Goal: Navigation & Orientation: Find specific page/section

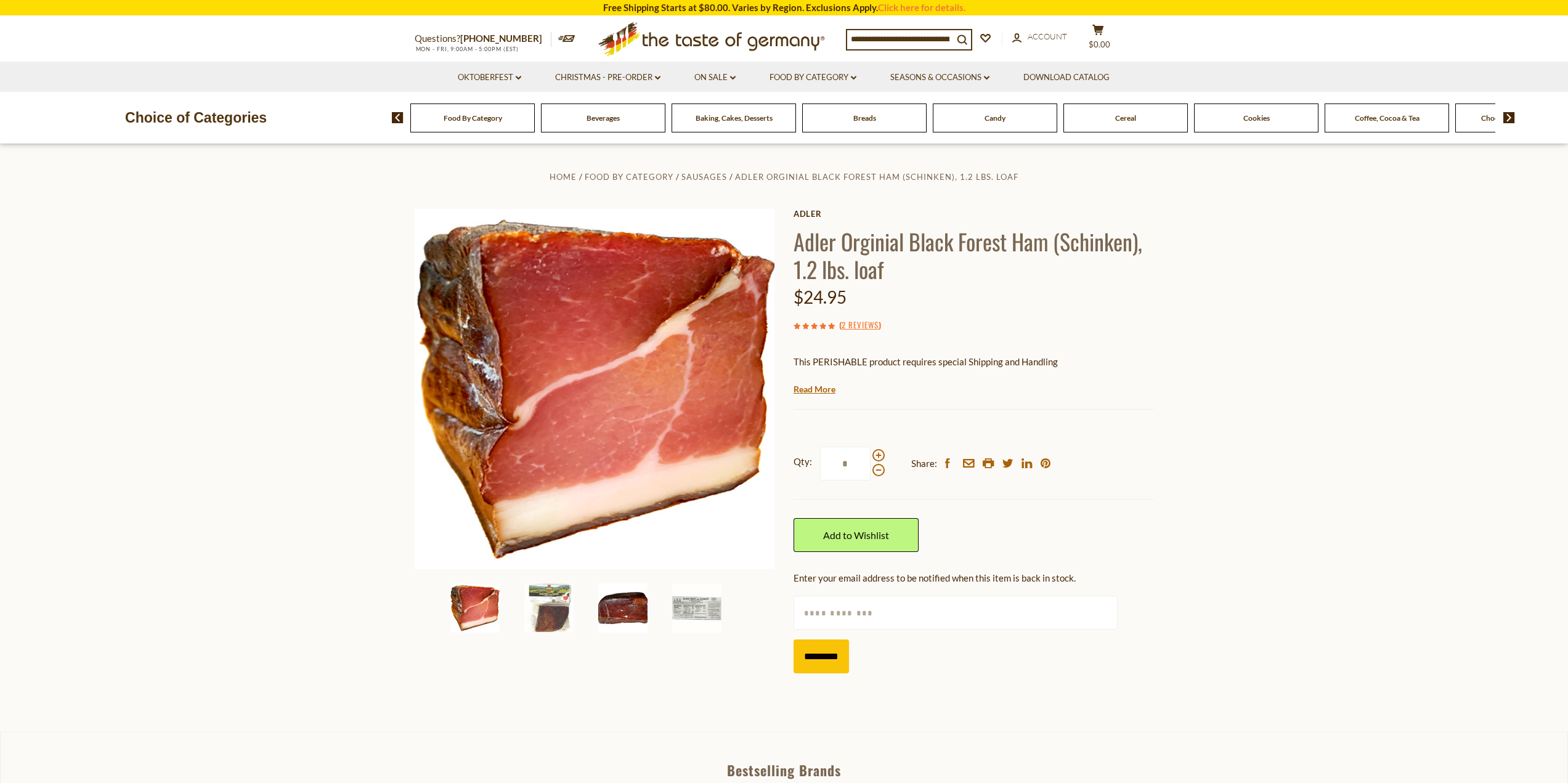
click at [602, 607] on img at bounding box center [622, 608] width 49 height 49
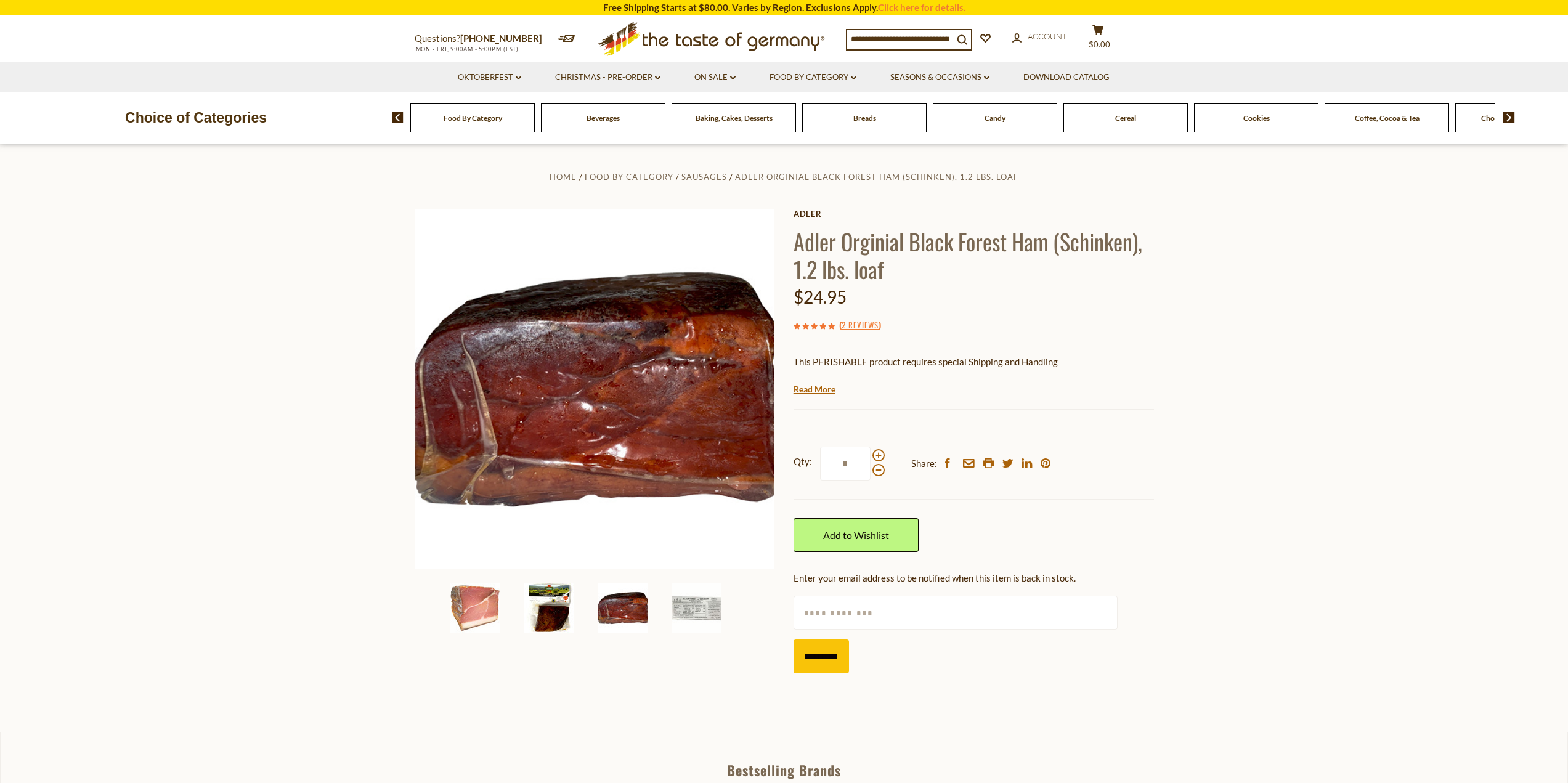
click at [564, 609] on img at bounding box center [549, 608] width 49 height 49
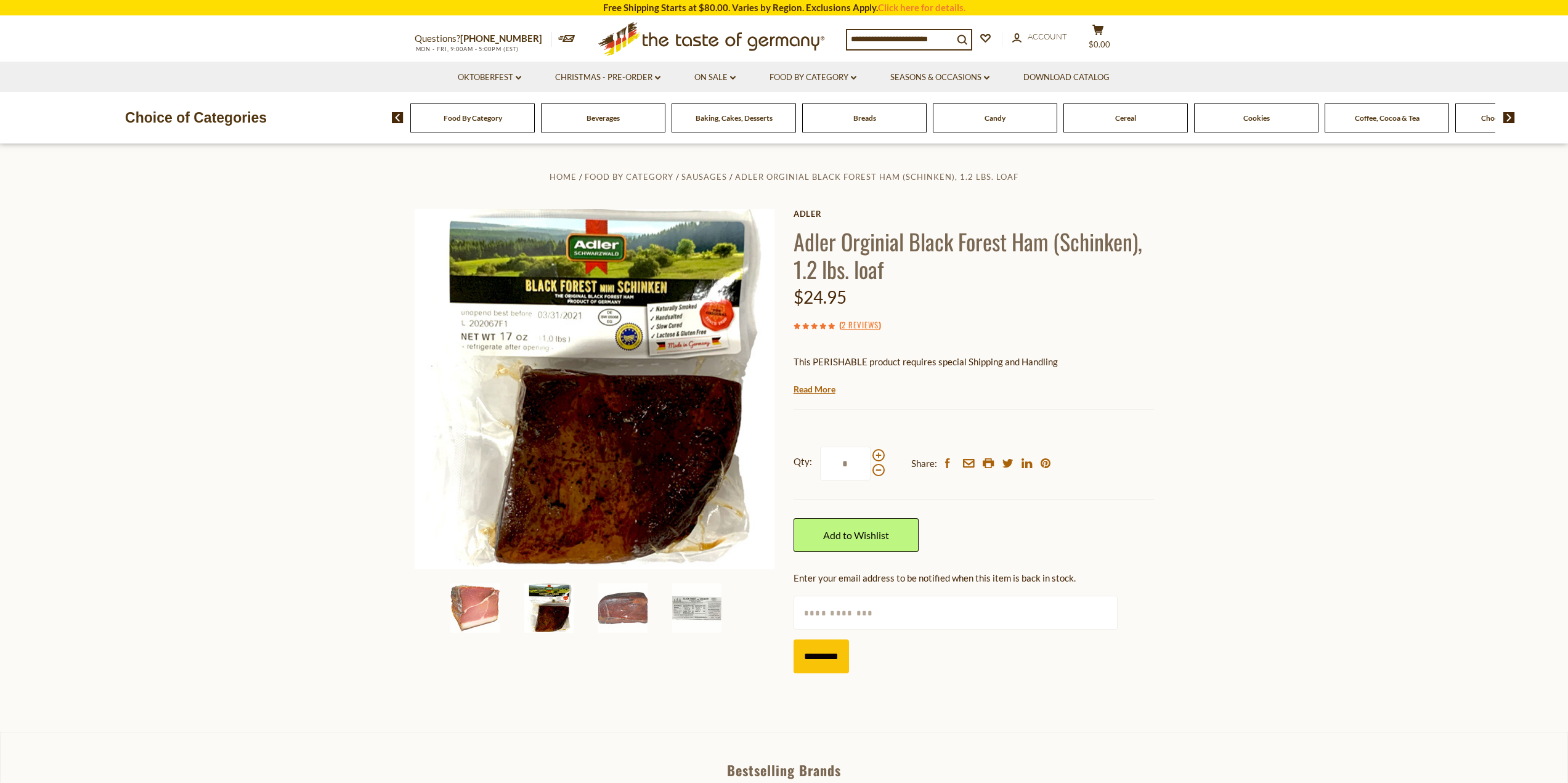
click at [530, 621] on img at bounding box center [549, 608] width 49 height 49
click at [499, 610] on img at bounding box center [475, 608] width 49 height 49
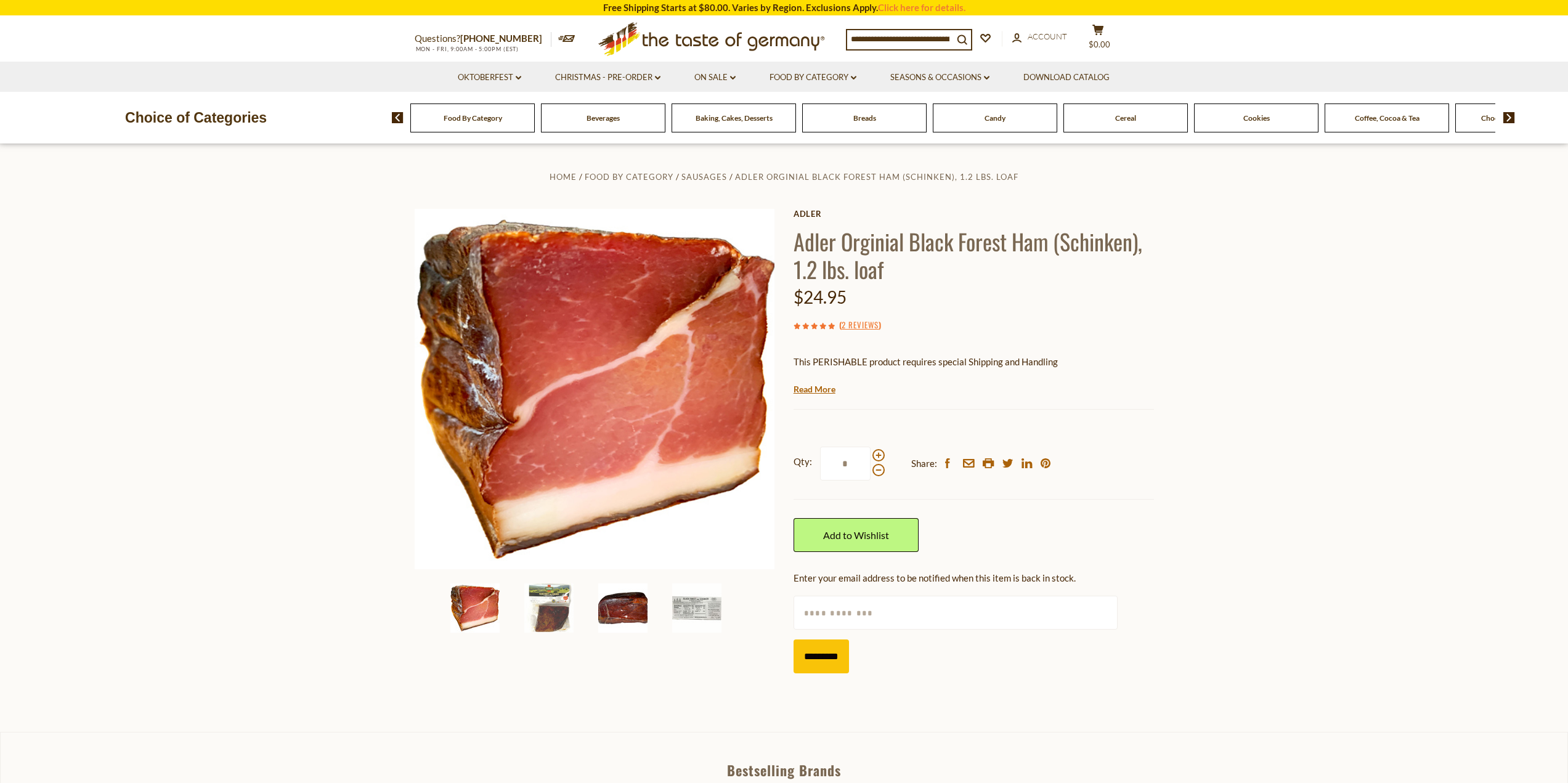
click at [612, 610] on img at bounding box center [622, 608] width 49 height 49
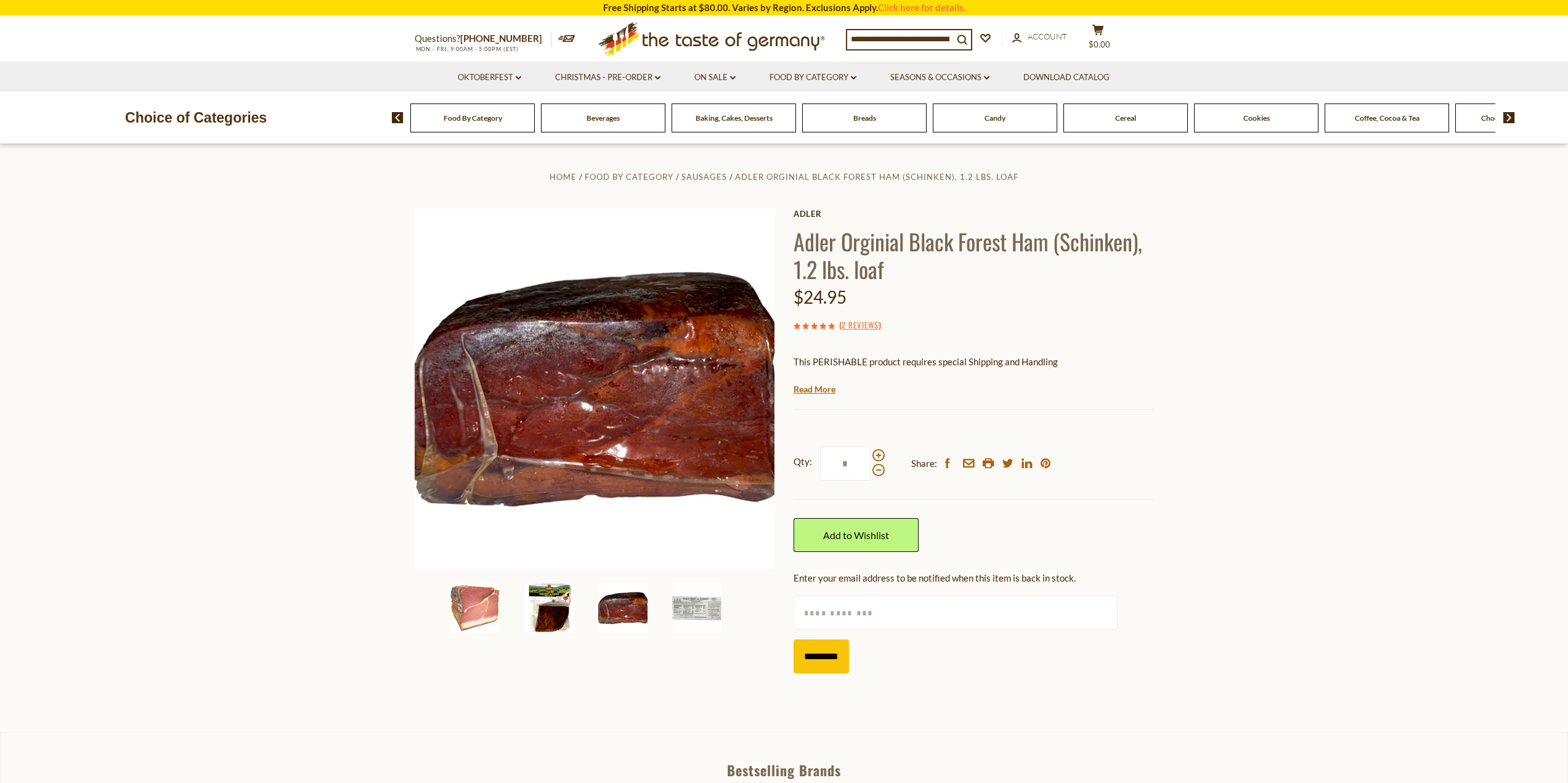
click at [558, 615] on img at bounding box center [549, 608] width 49 height 49
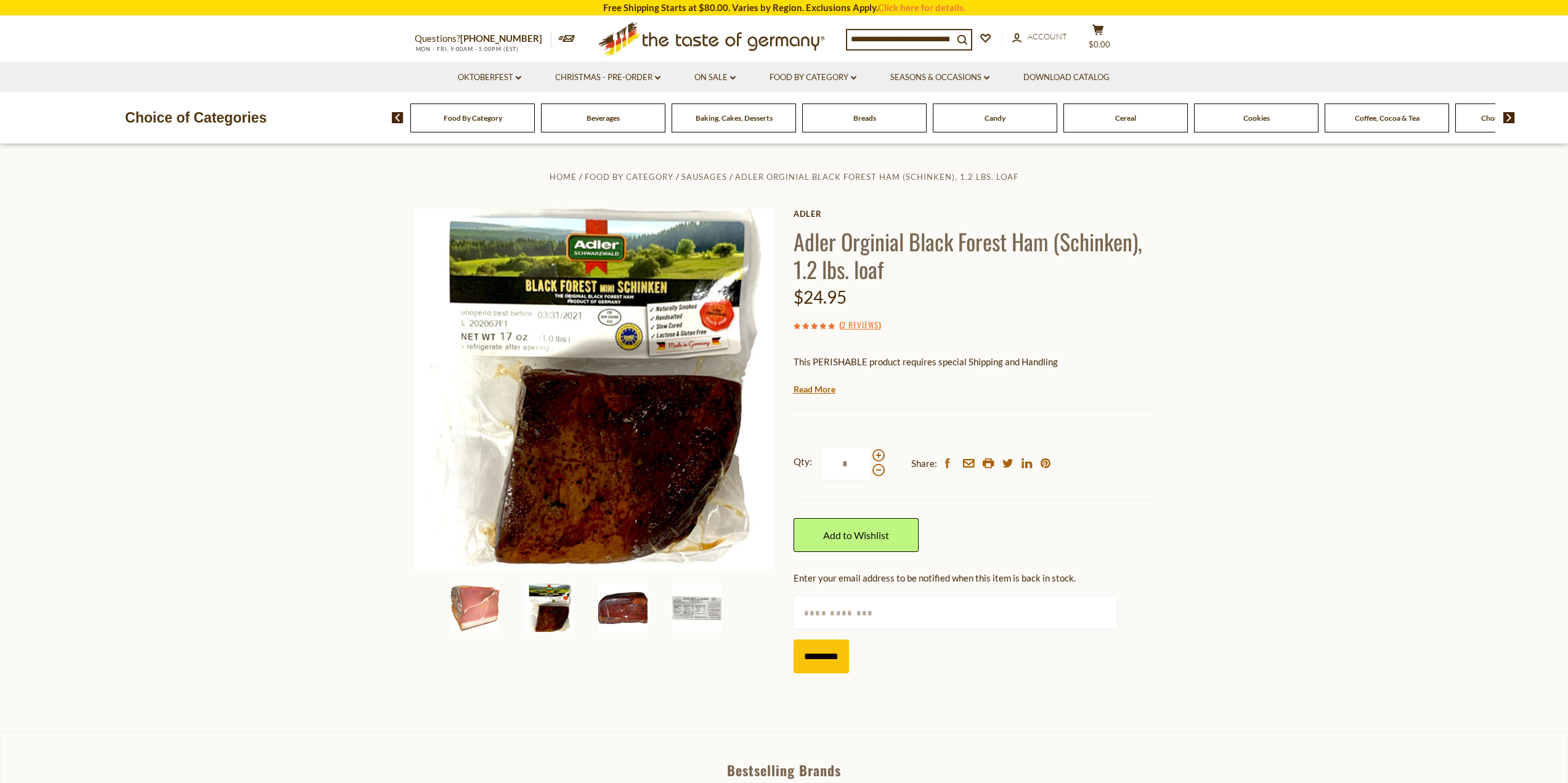
click at [617, 617] on img at bounding box center [622, 608] width 49 height 49
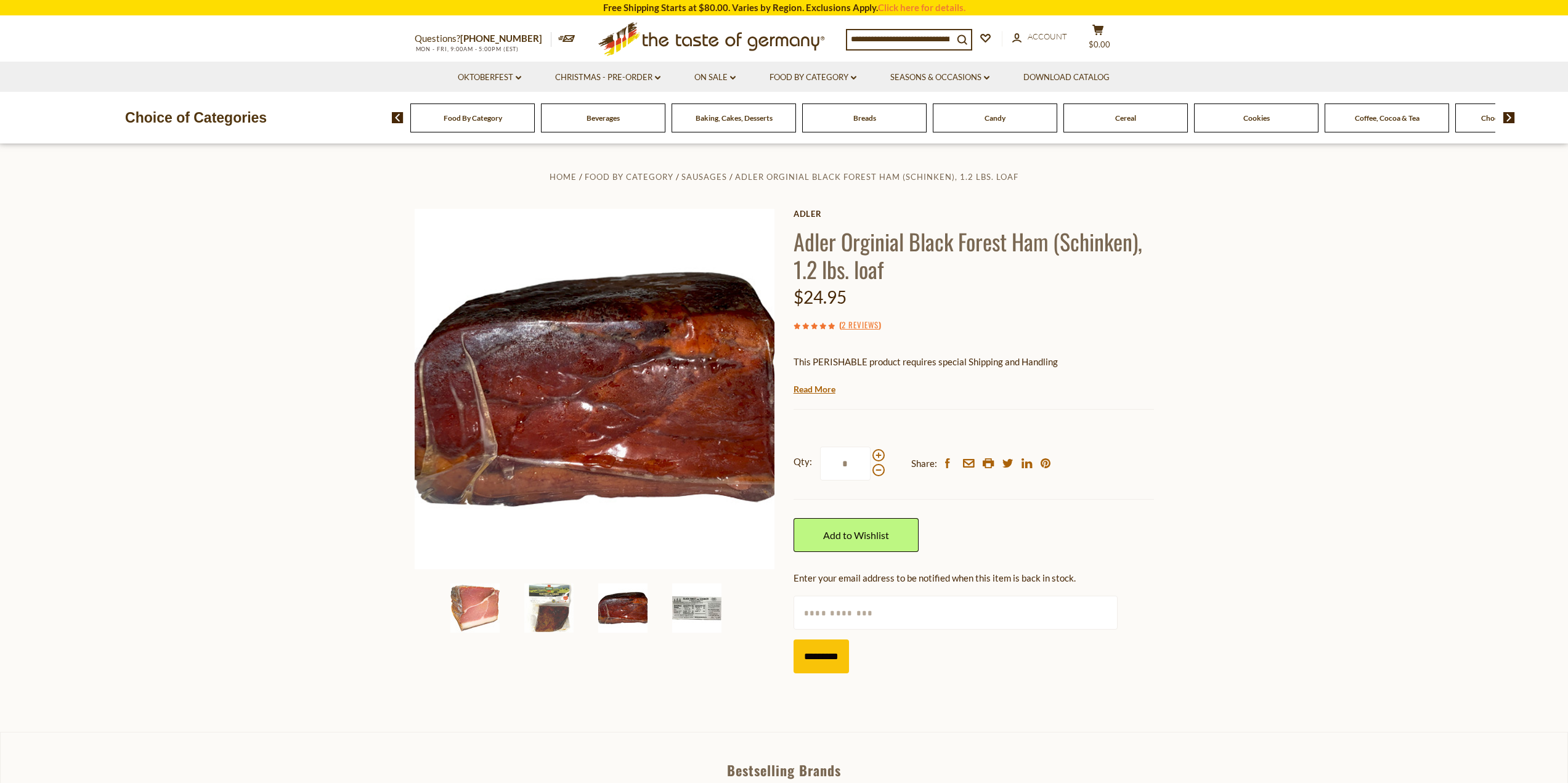
click at [697, 604] on img at bounding box center [696, 608] width 49 height 49
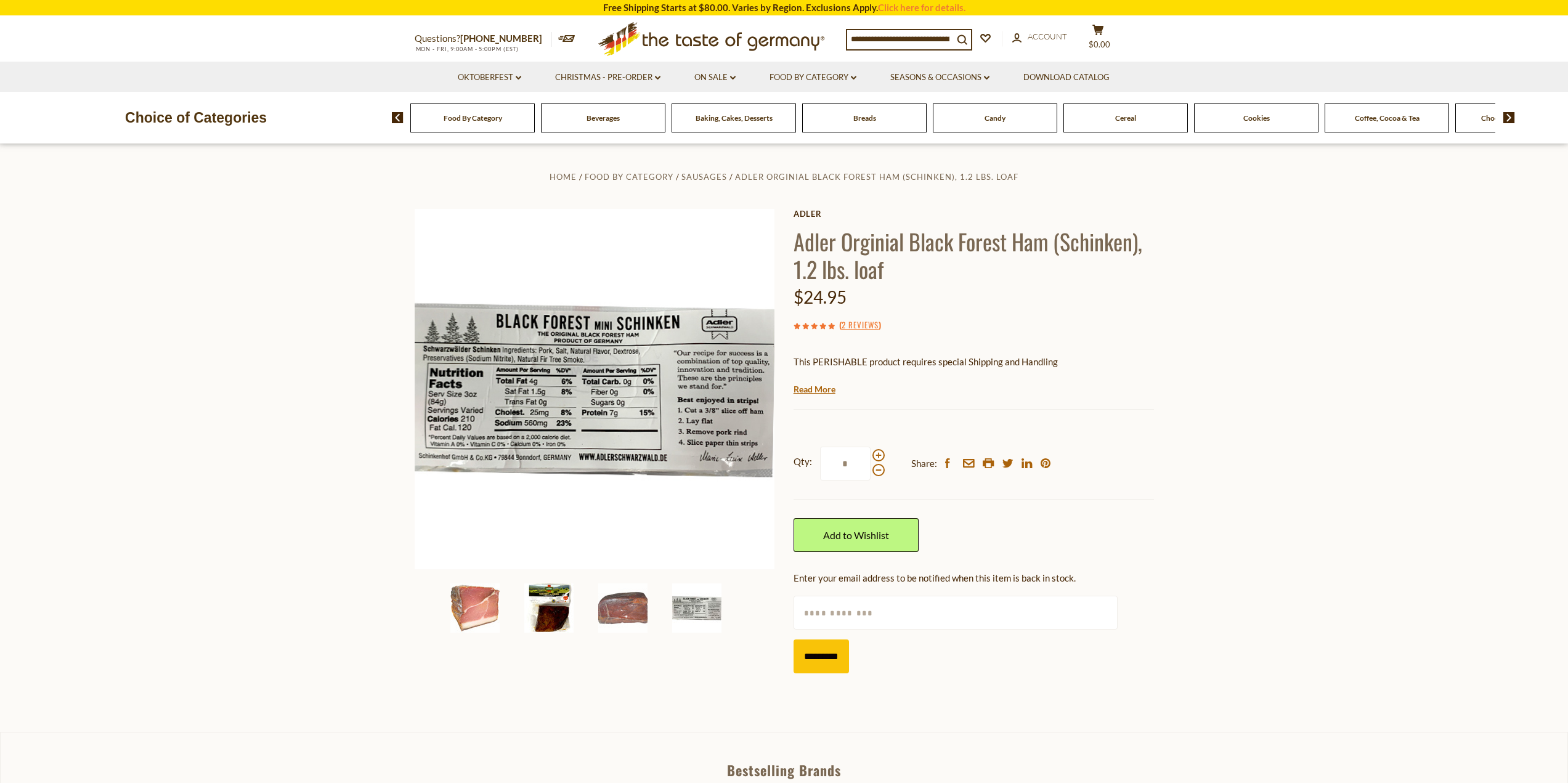
click at [535, 629] on img at bounding box center [549, 608] width 49 height 49
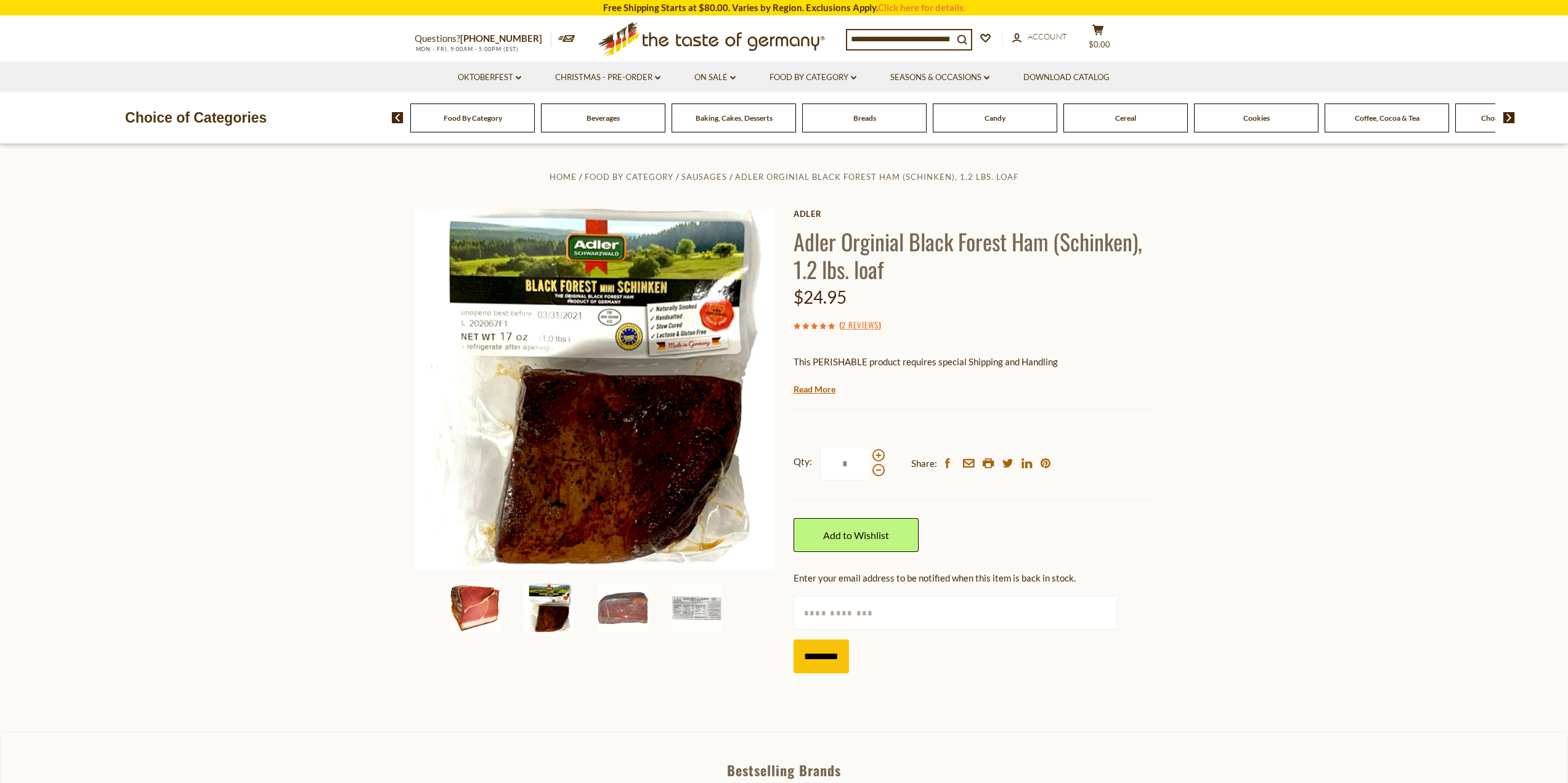
click at [487, 610] on img at bounding box center [475, 608] width 49 height 49
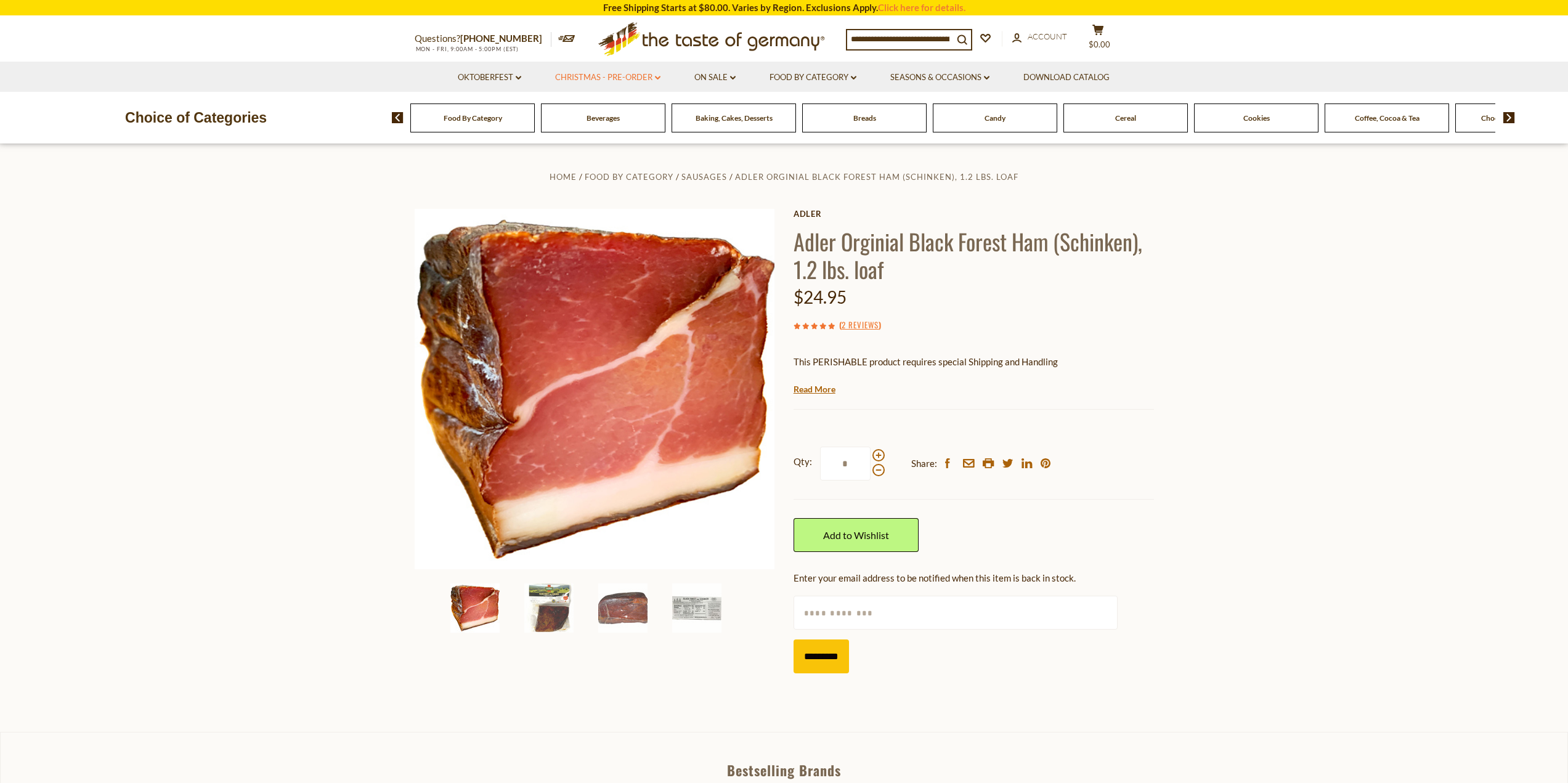
click at [634, 76] on link "Christmas - PRE-ORDER dropdown_arrow" at bounding box center [608, 78] width 105 height 13
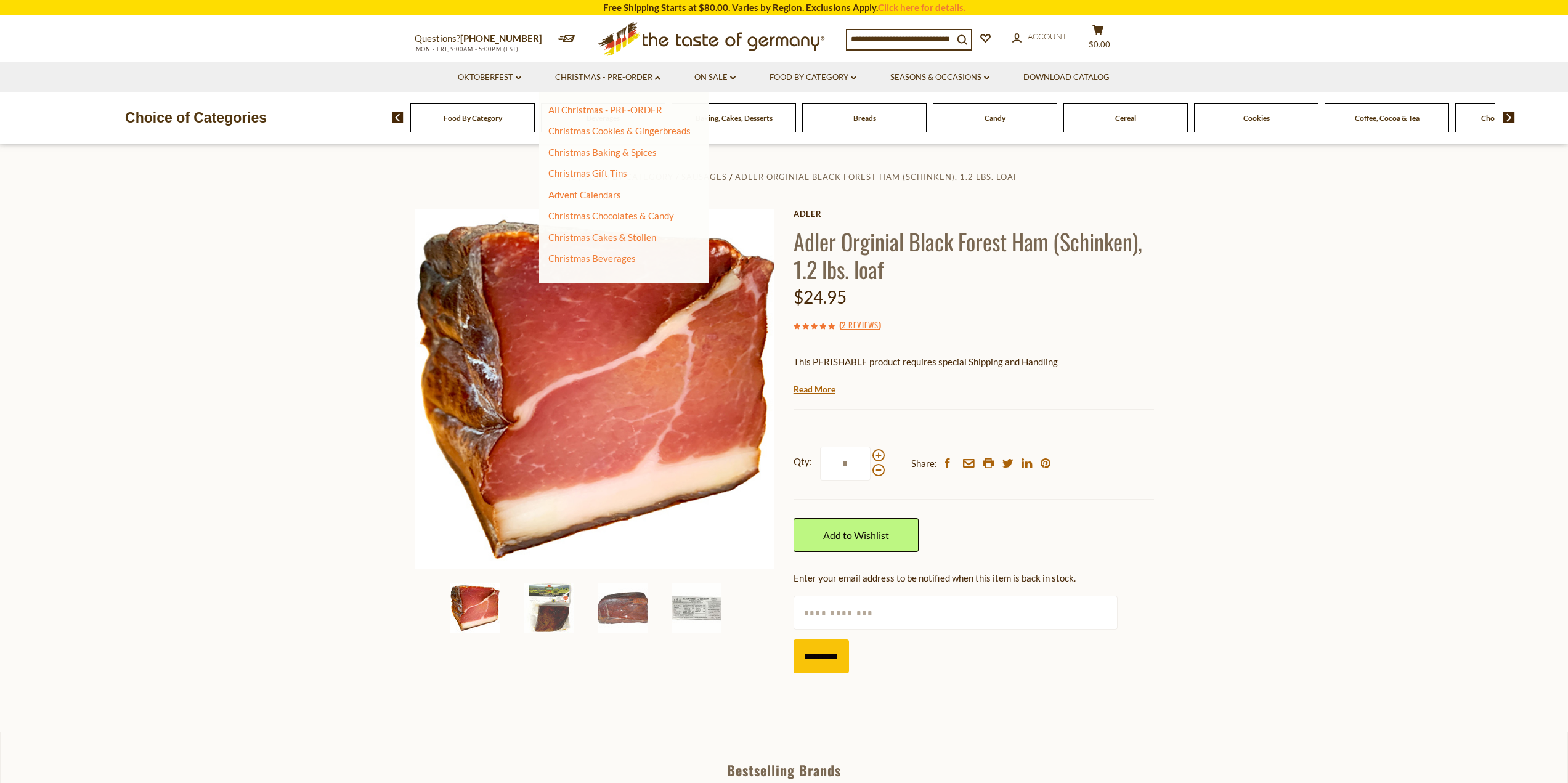
click at [495, 87] on li "Oktoberfest dropdown_arrow All Oktoberfest Oktoberfest Foods Party Supplies" at bounding box center [490, 77] width 96 height 30
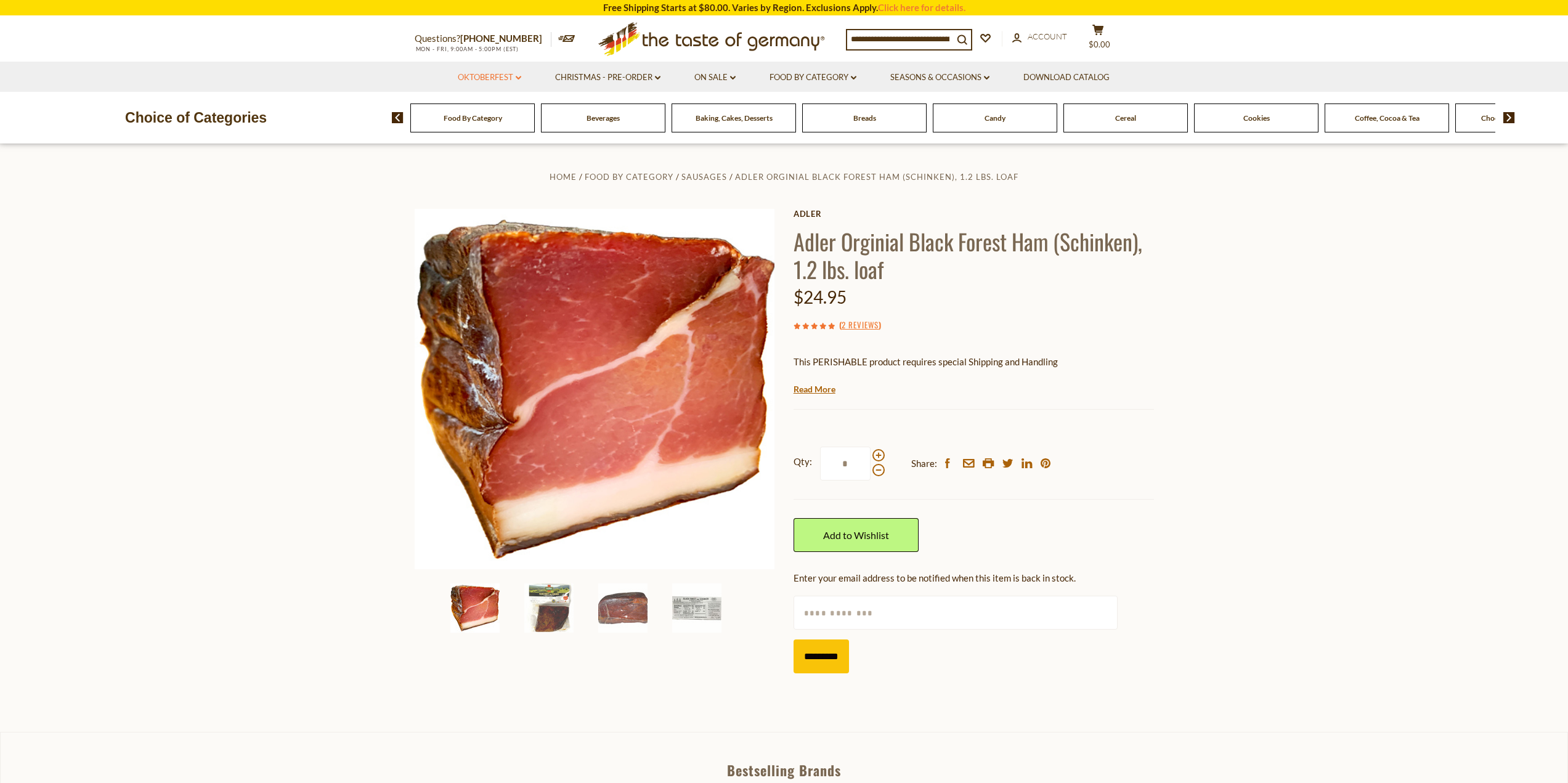
click at [495, 83] on link "Oktoberfest dropdown_arrow" at bounding box center [490, 78] width 63 height 13
click at [500, 110] on link "All Oktoberfest" at bounding box center [483, 109] width 63 height 11
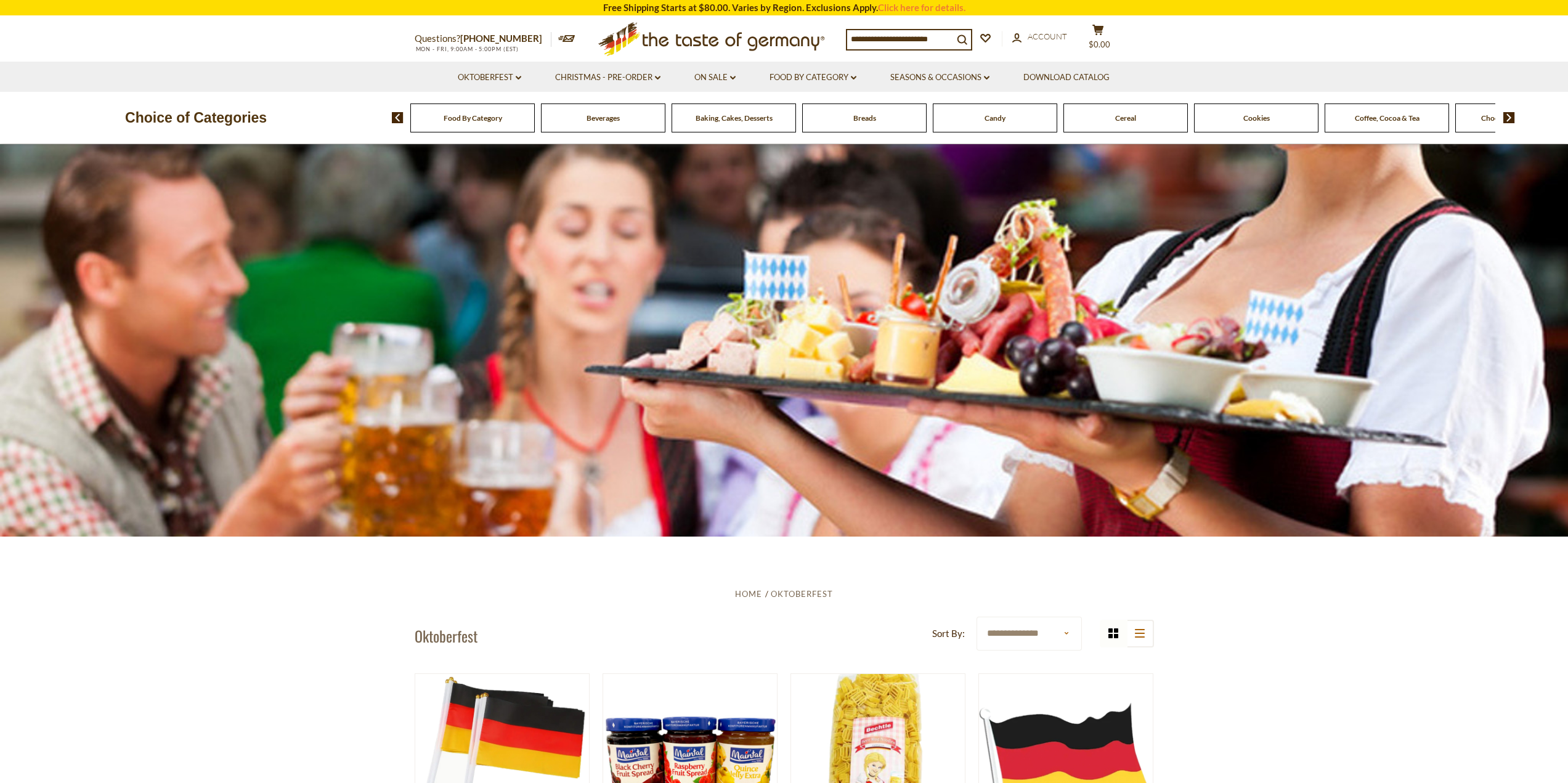
click at [494, 87] on li "Oktoberfest dropdown_arrow All Oktoberfest Oktoberfest Foods Party Supplies" at bounding box center [490, 77] width 96 height 30
click at [469, 83] on link "Oktoberfest dropdown_arrow" at bounding box center [490, 78] width 63 height 13
click at [478, 157] on link "Party Supplies" at bounding box center [480, 152] width 58 height 11
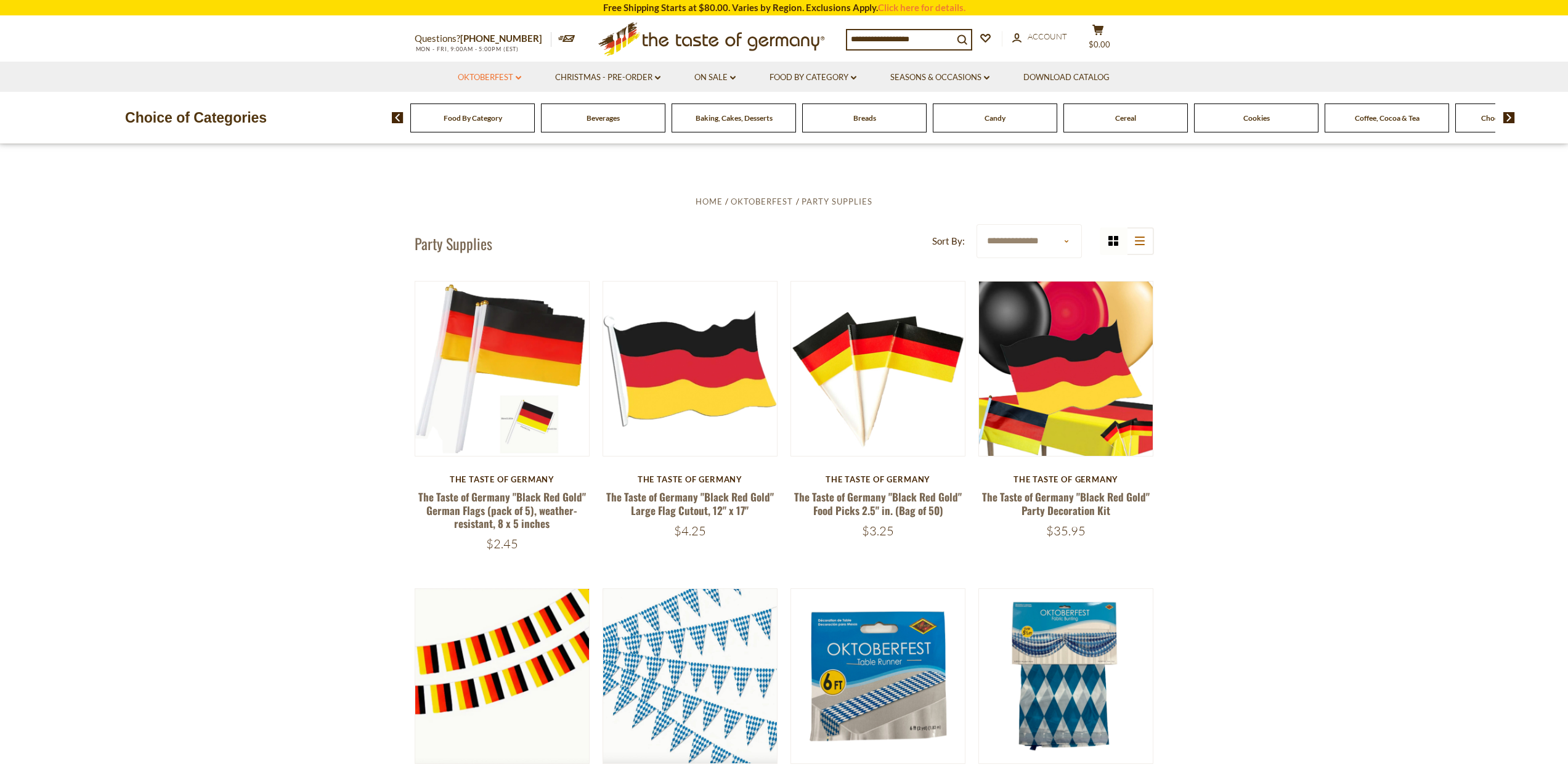
click at [495, 77] on link "Oktoberfest dropdown_arrow" at bounding box center [490, 78] width 63 height 13
click at [475, 127] on link "Oktoberfest Foods" at bounding box center [489, 130] width 76 height 11
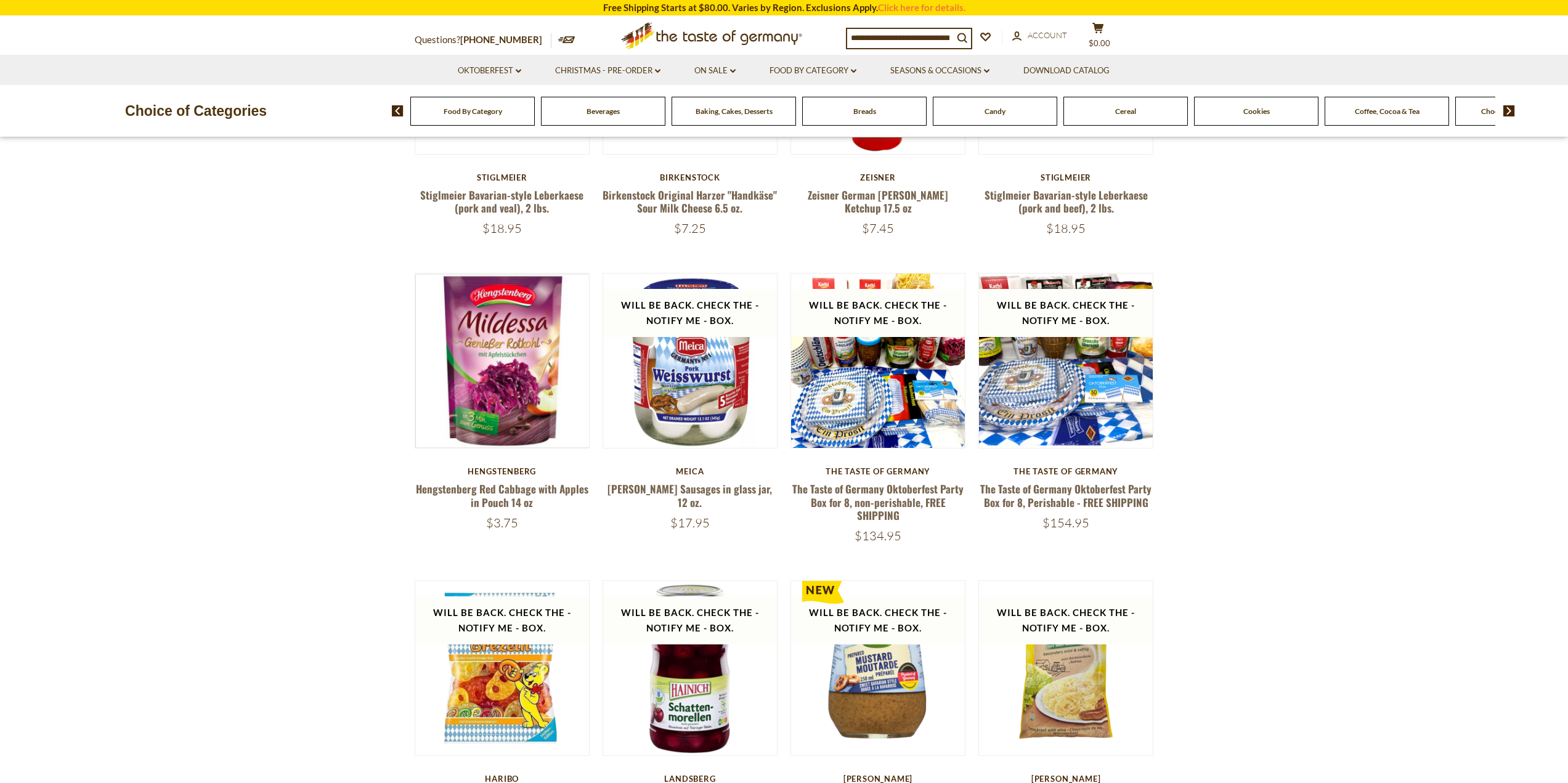
scroll to position [308, 0]
